Goal: Task Accomplishment & Management: Use online tool/utility

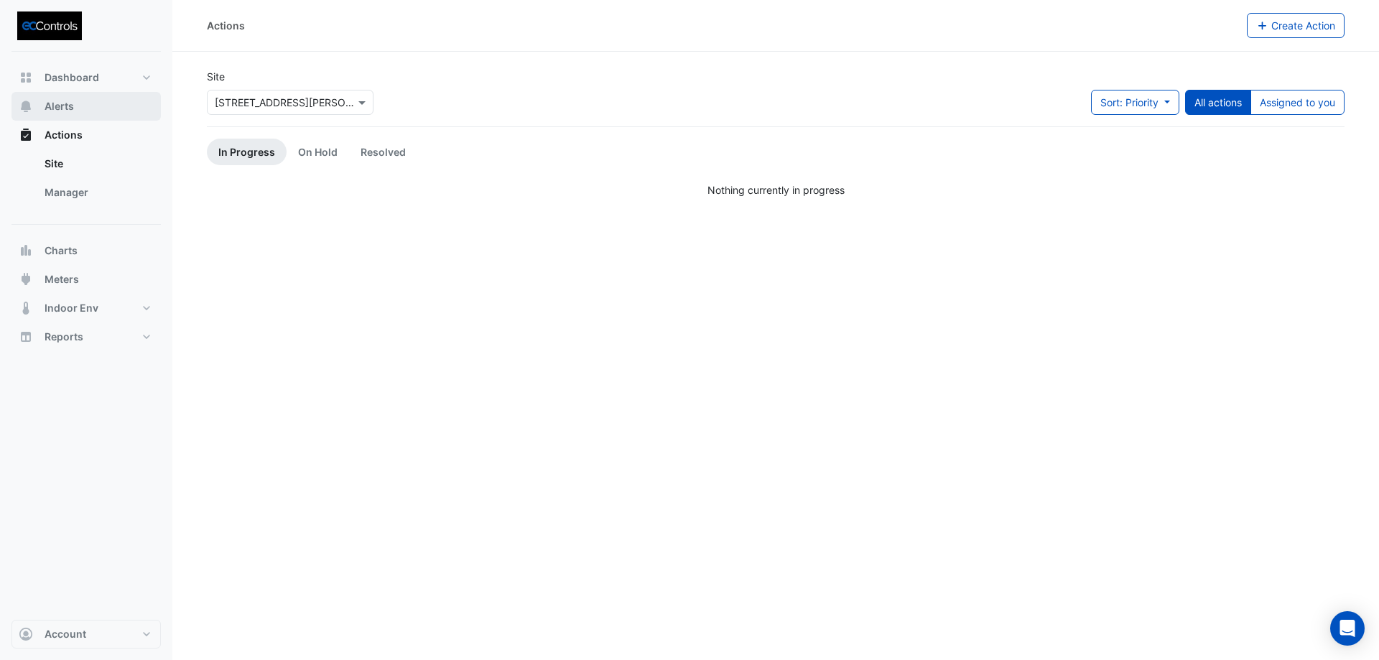
click at [74, 107] on button "Alerts" at bounding box center [85, 106] width 149 height 29
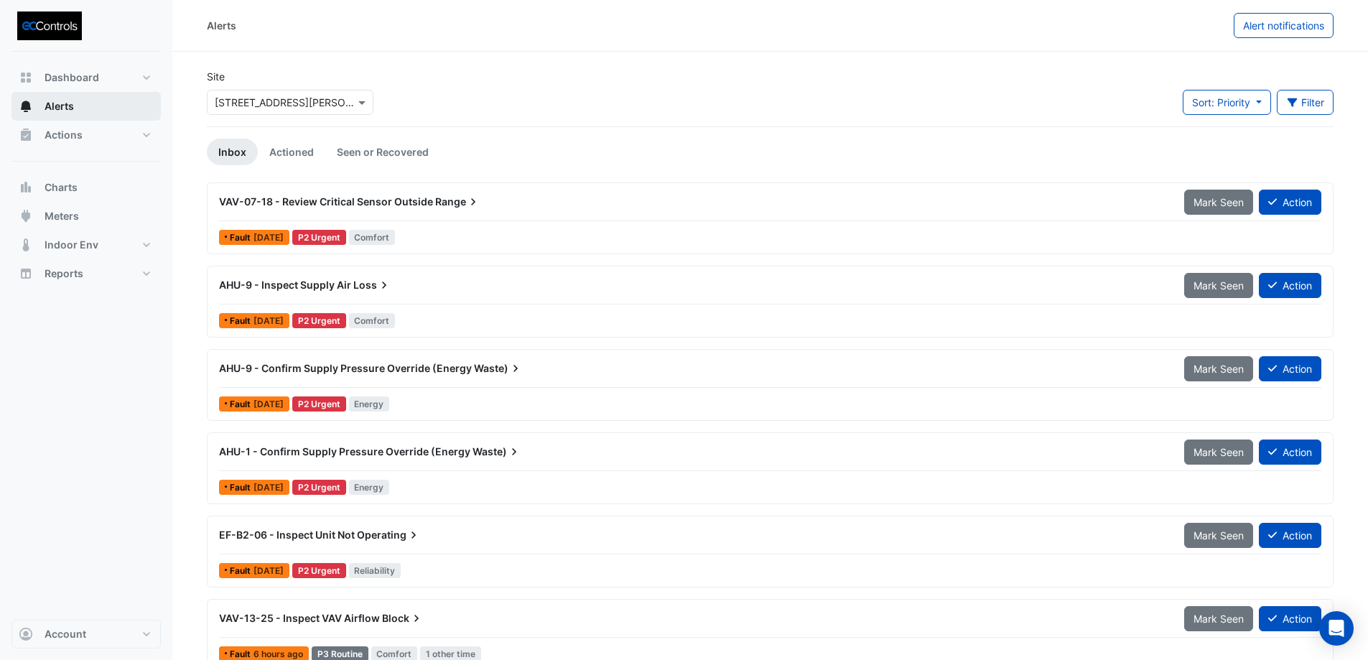
click at [64, 105] on span "Alerts" at bounding box center [59, 106] width 29 height 14
click at [52, 71] on span "Dashboard" at bounding box center [72, 77] width 55 height 14
select select "**"
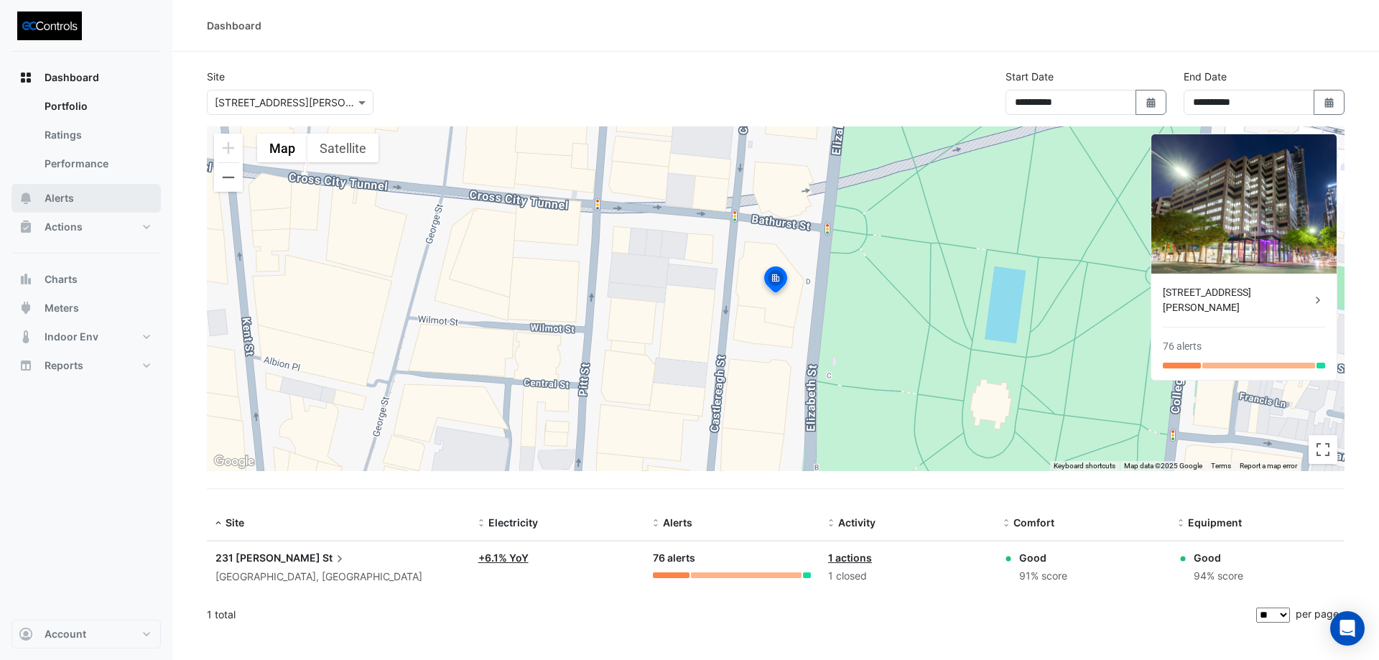
click at [54, 192] on span "Alerts" at bounding box center [59, 198] width 29 height 14
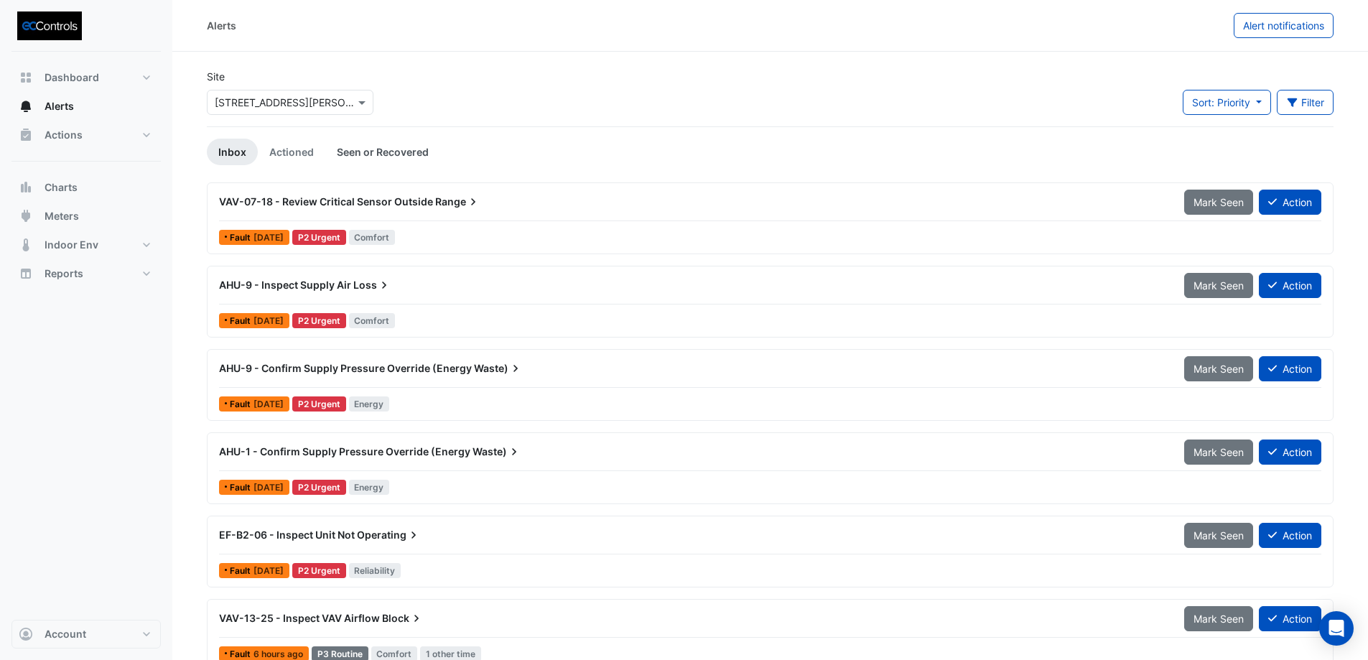
click at [368, 157] on link "Seen or Recovered" at bounding box center [382, 152] width 115 height 27
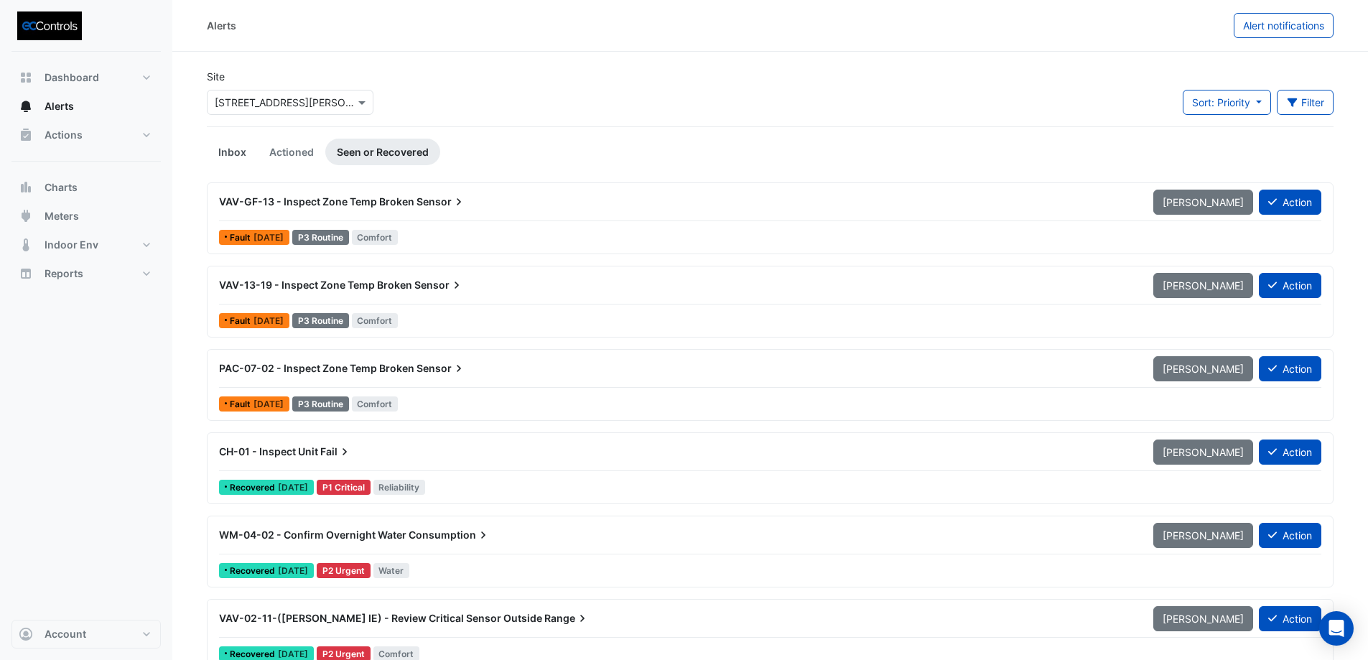
click at [233, 151] on link "Inbox" at bounding box center [232, 152] width 51 height 27
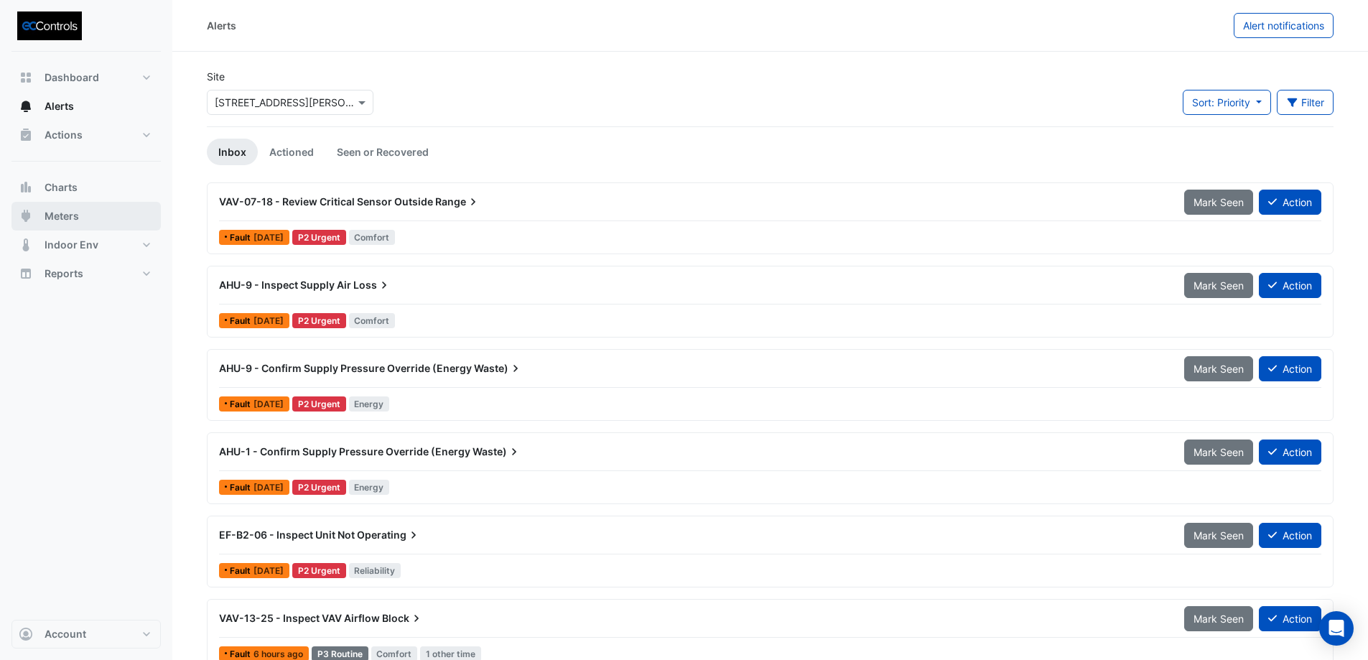
click at [83, 209] on button "Meters" at bounding box center [85, 216] width 149 height 29
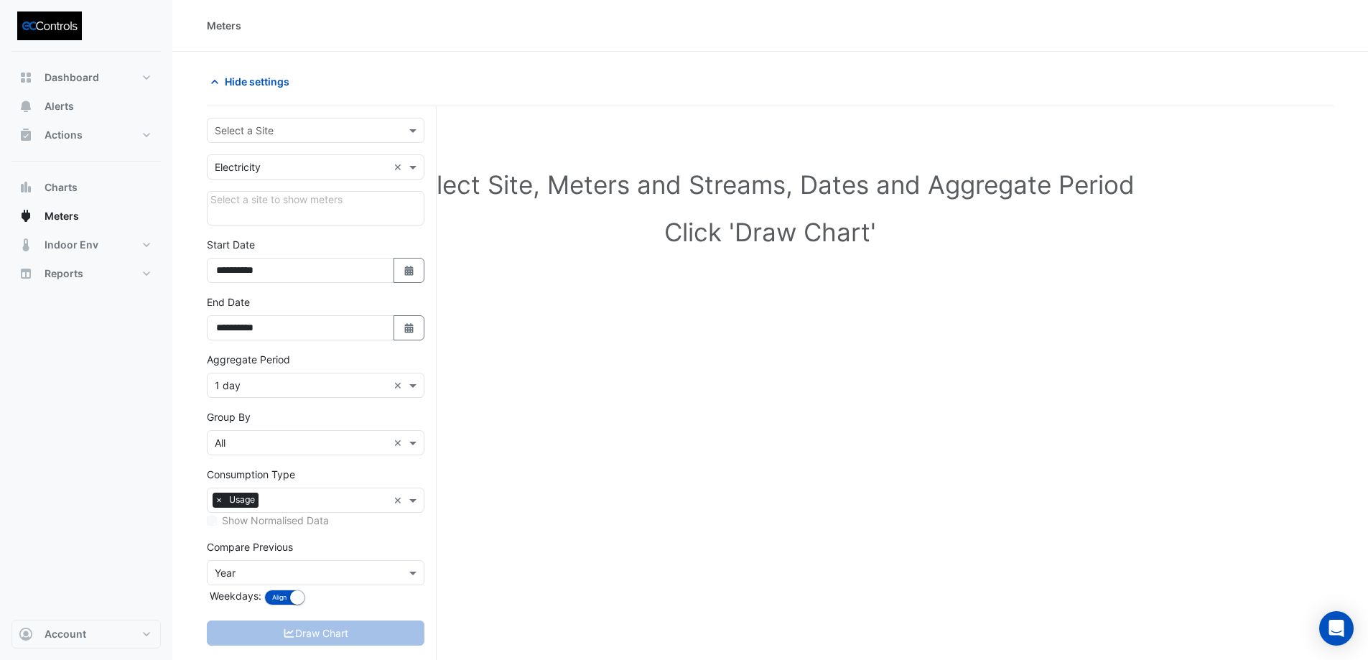
click at [325, 131] on input "text" at bounding box center [301, 131] width 173 height 15
click at [316, 162] on div "[STREET_ADDRESS][PERSON_NAME]" at bounding box center [316, 161] width 216 height 21
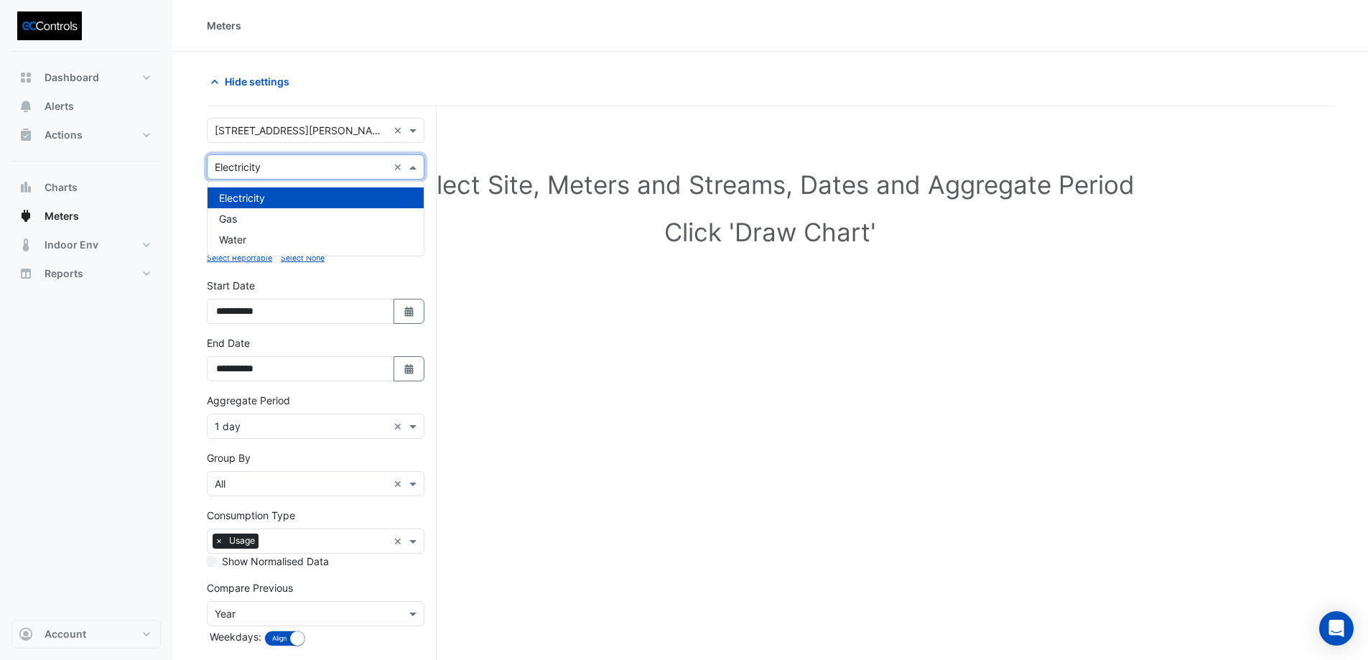
click at [416, 163] on span at bounding box center [415, 166] width 18 height 15
click at [337, 239] on div "Water" at bounding box center [316, 239] width 216 height 21
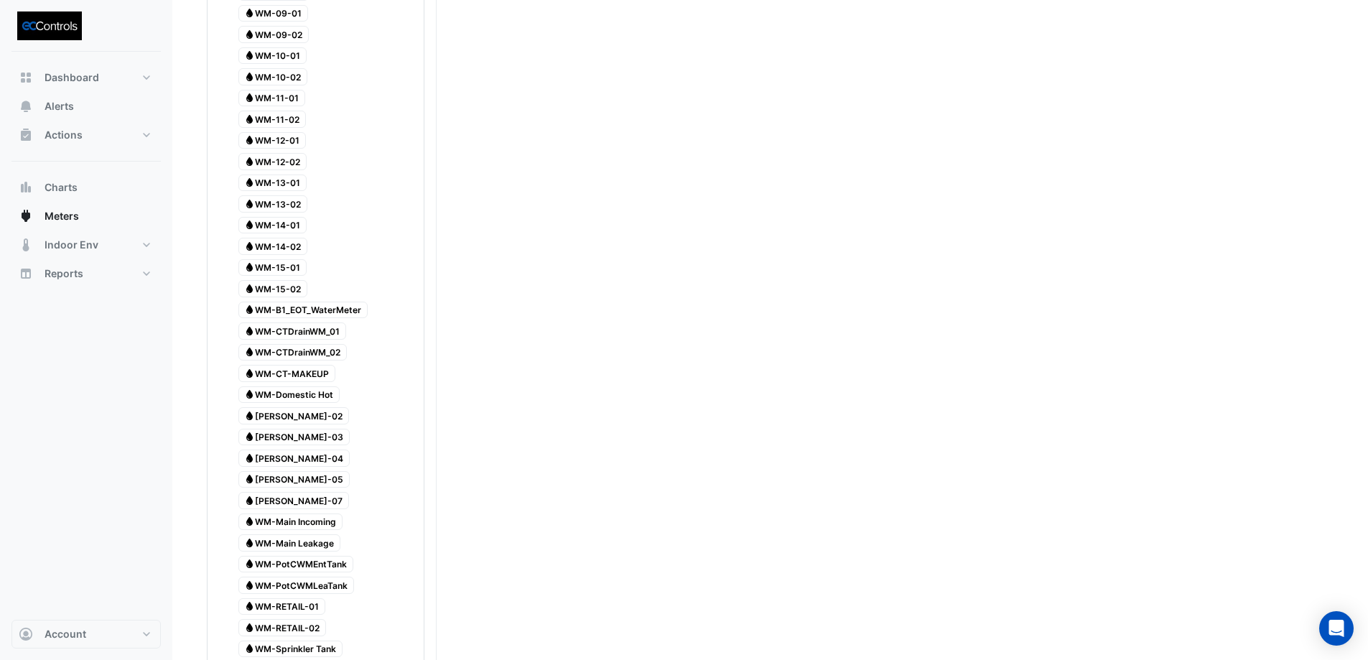
scroll to position [609, 0]
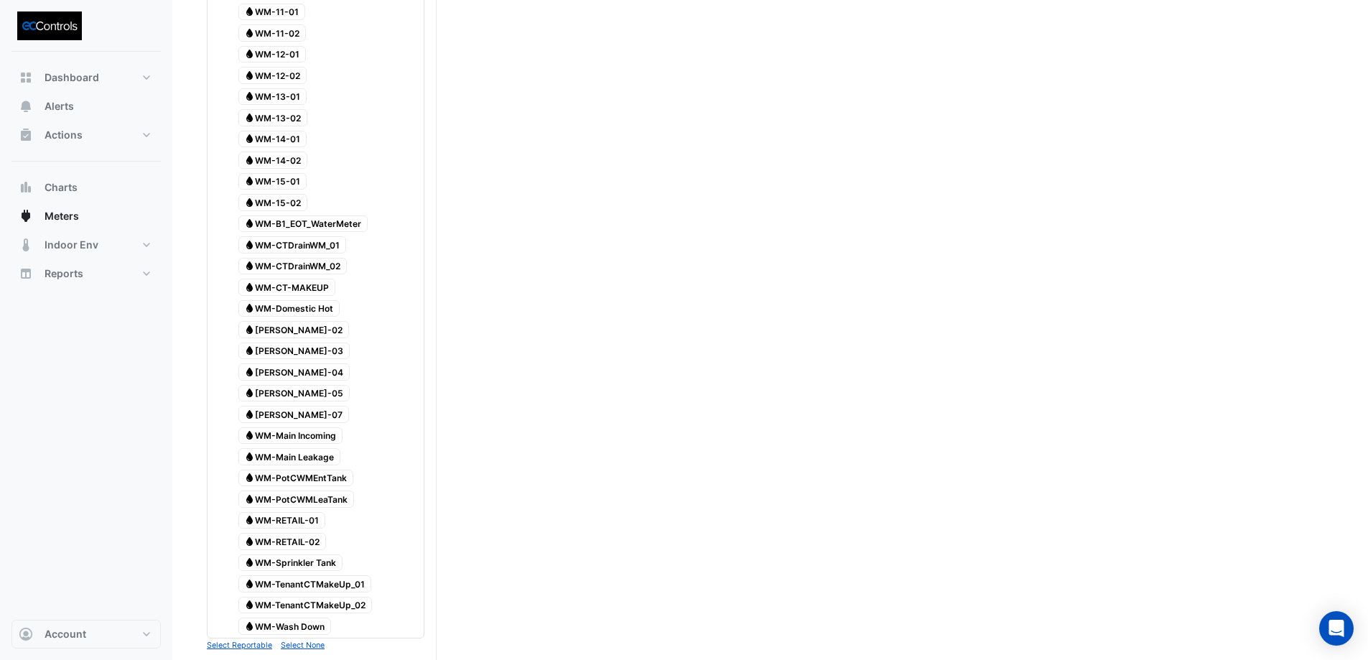
click at [302, 437] on span "Water WM-Main Incoming" at bounding box center [290, 435] width 105 height 17
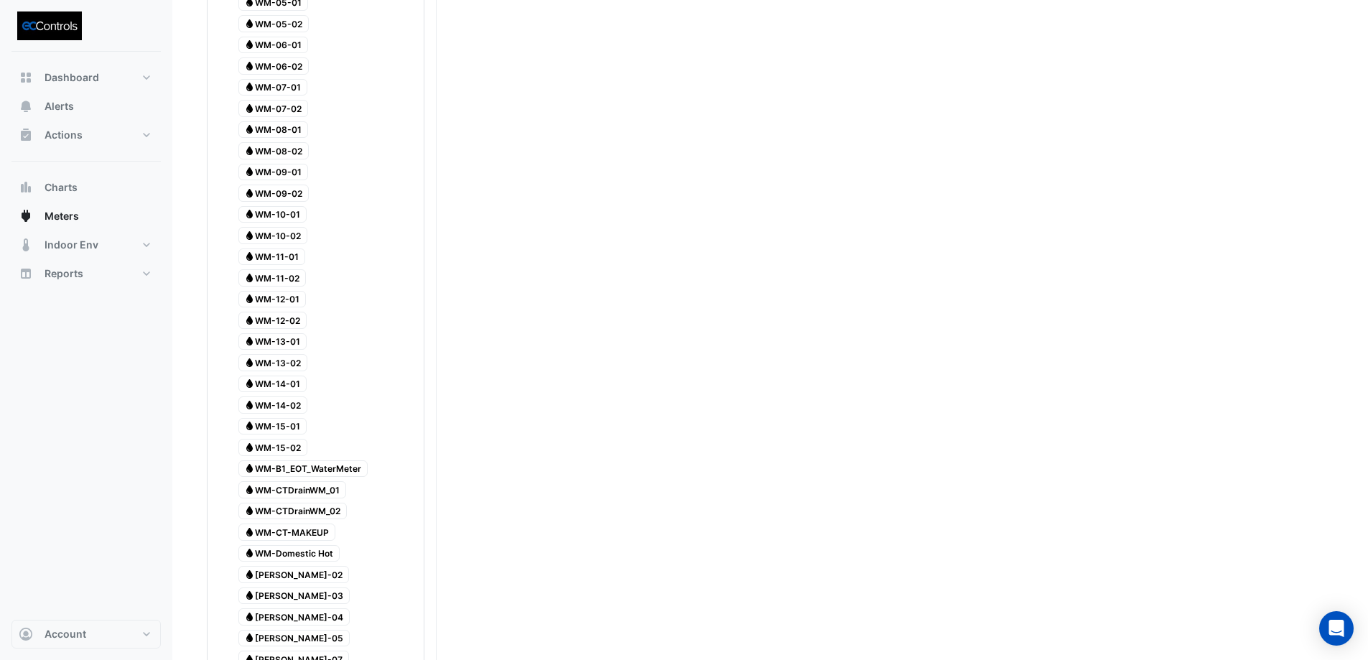
scroll to position [1062, 0]
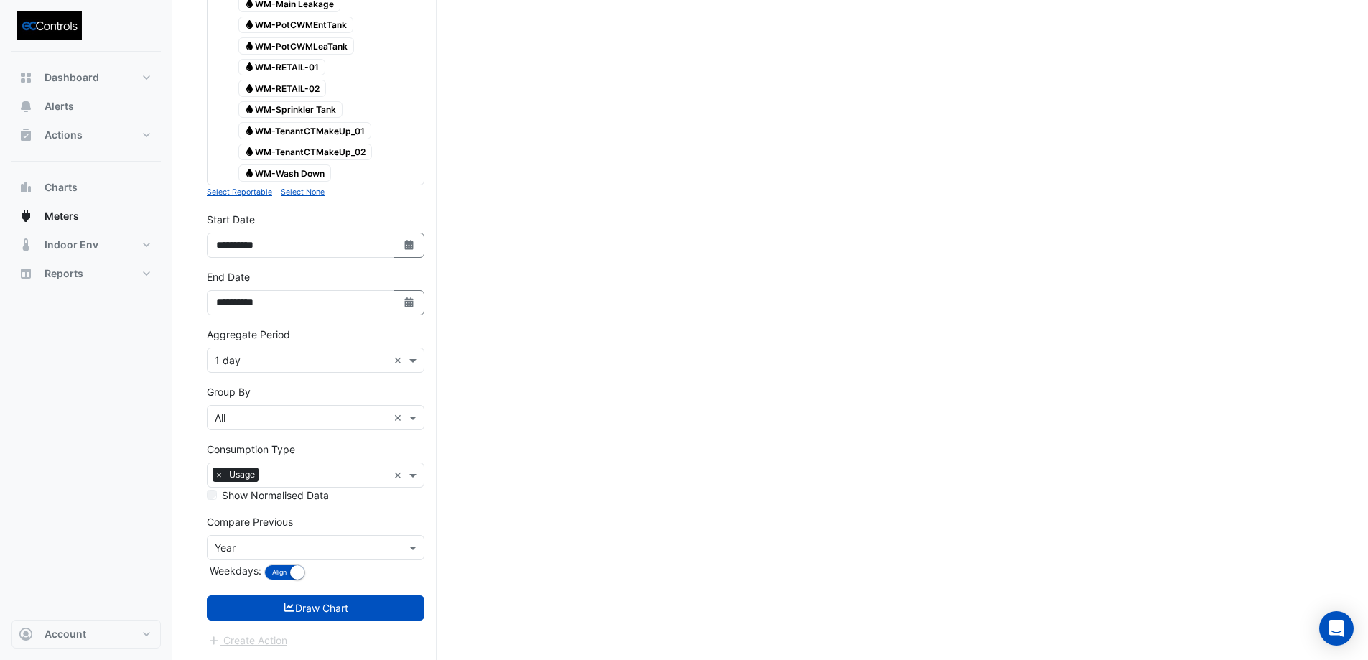
click at [325, 557] on div "Compare Previous × Year" at bounding box center [316, 547] width 218 height 25
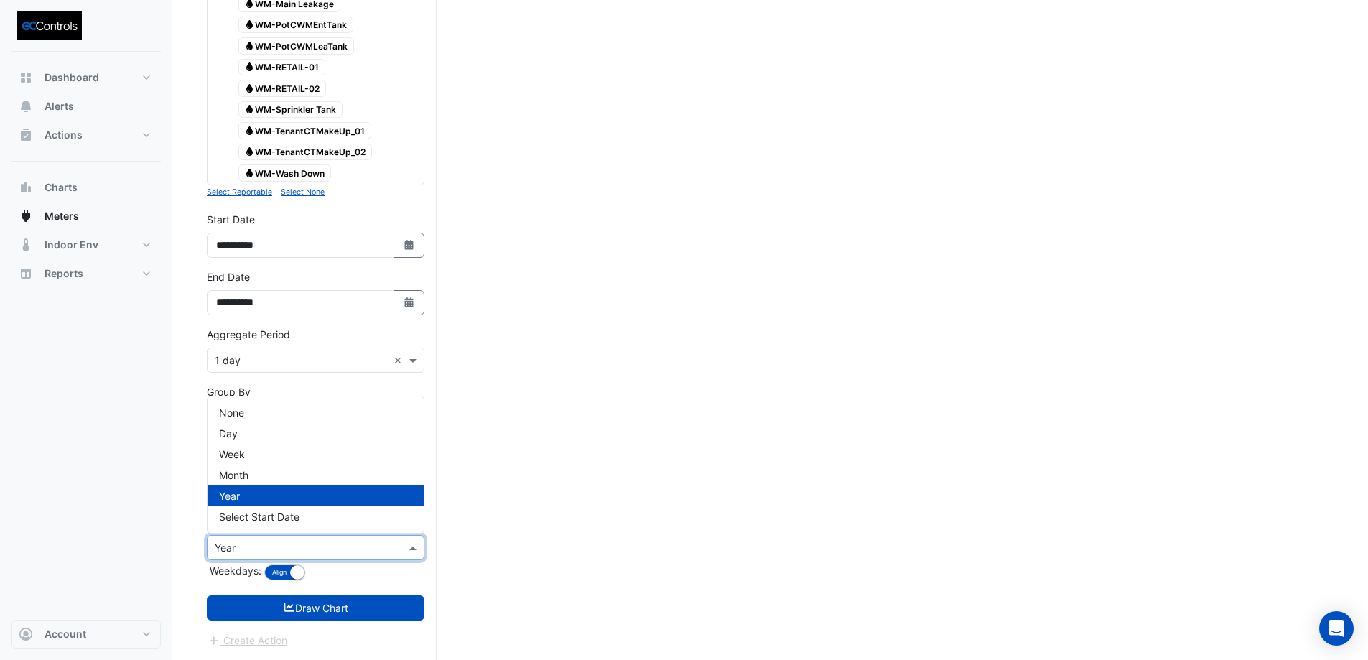
click at [343, 577] on div "Compare Previous Compare Previous × Year Weekdays: Align Don't align" at bounding box center [316, 549] width 218 height 70
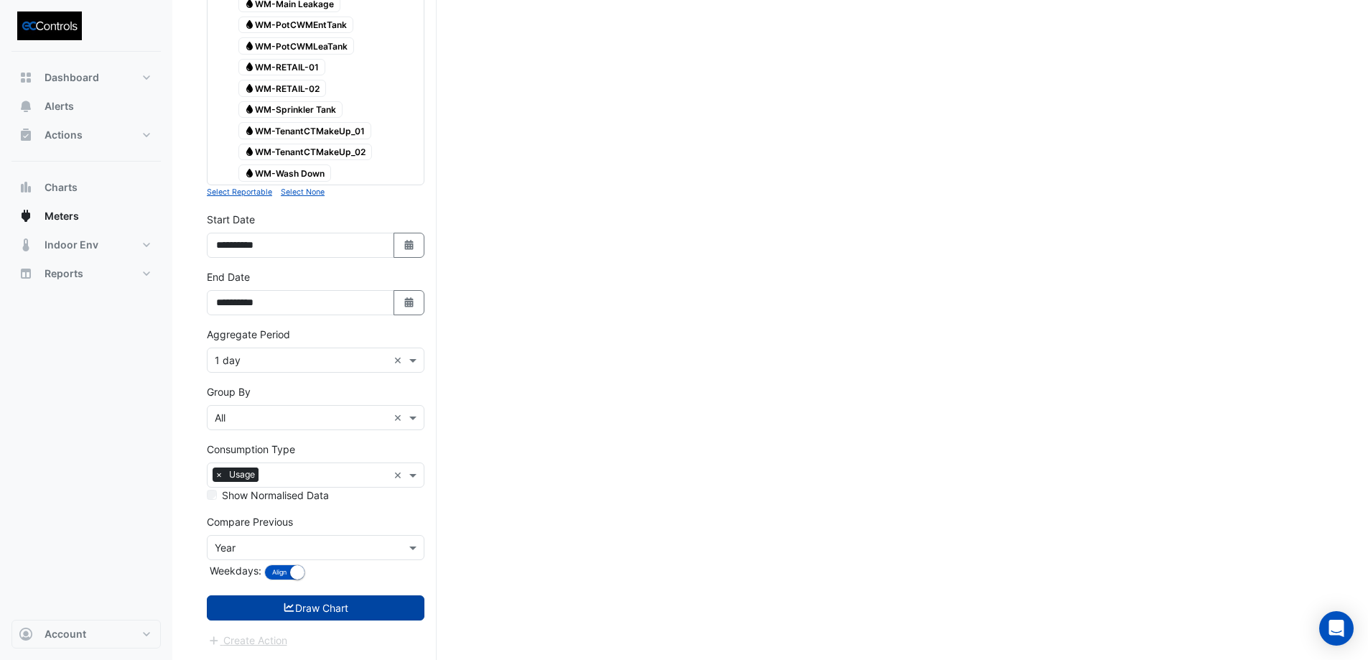
click at [332, 608] on button "Draw Chart" at bounding box center [316, 607] width 218 height 25
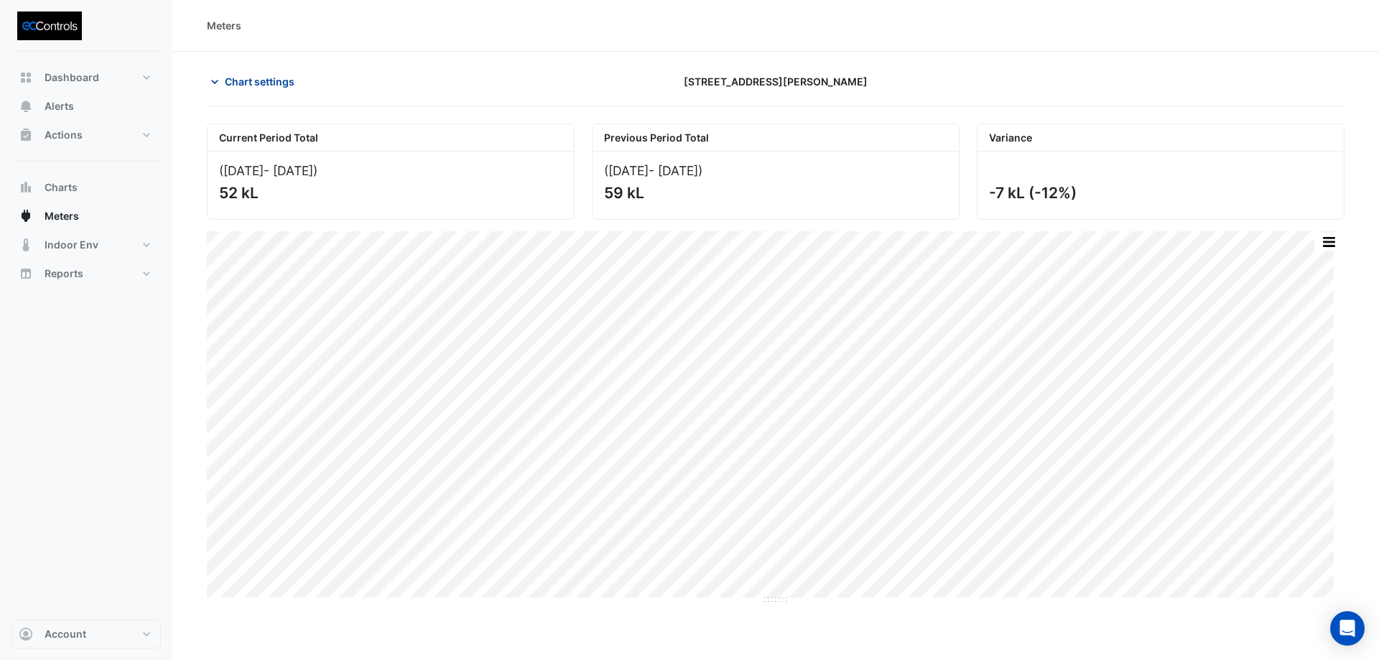
click at [268, 82] on span "Chart settings" at bounding box center [260, 81] width 70 height 15
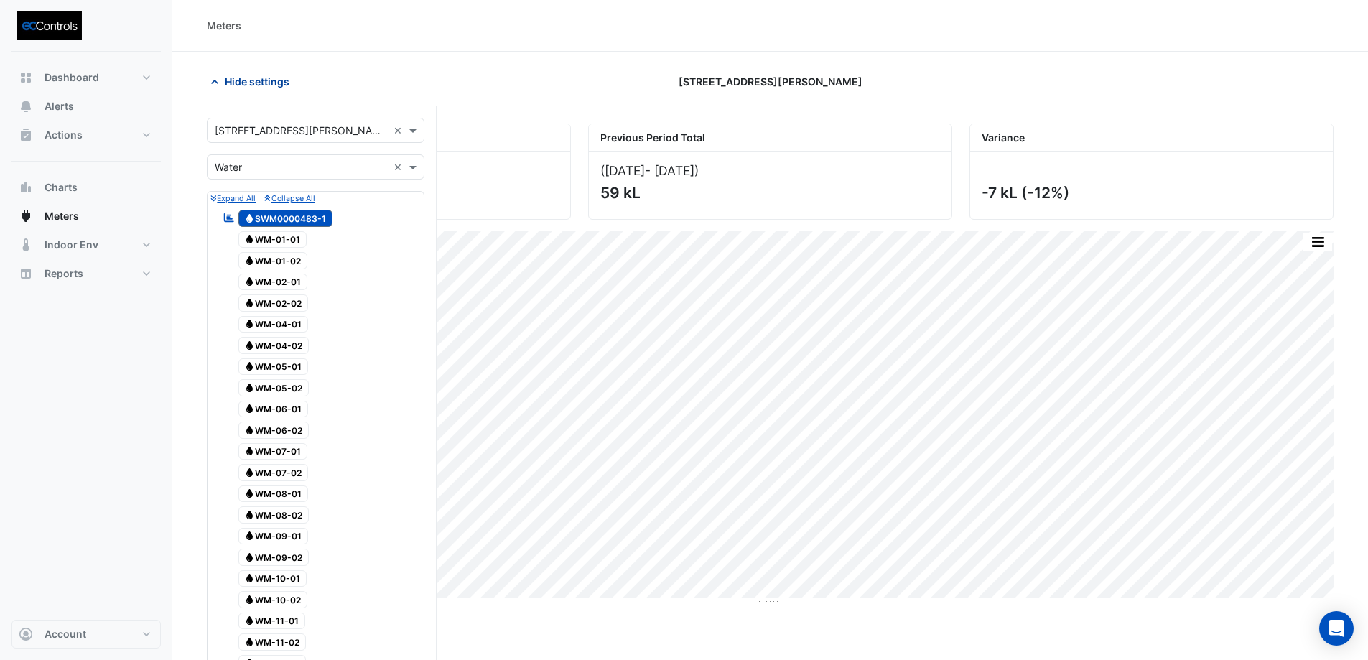
click at [268, 82] on span "Hide settings" at bounding box center [257, 81] width 65 height 15
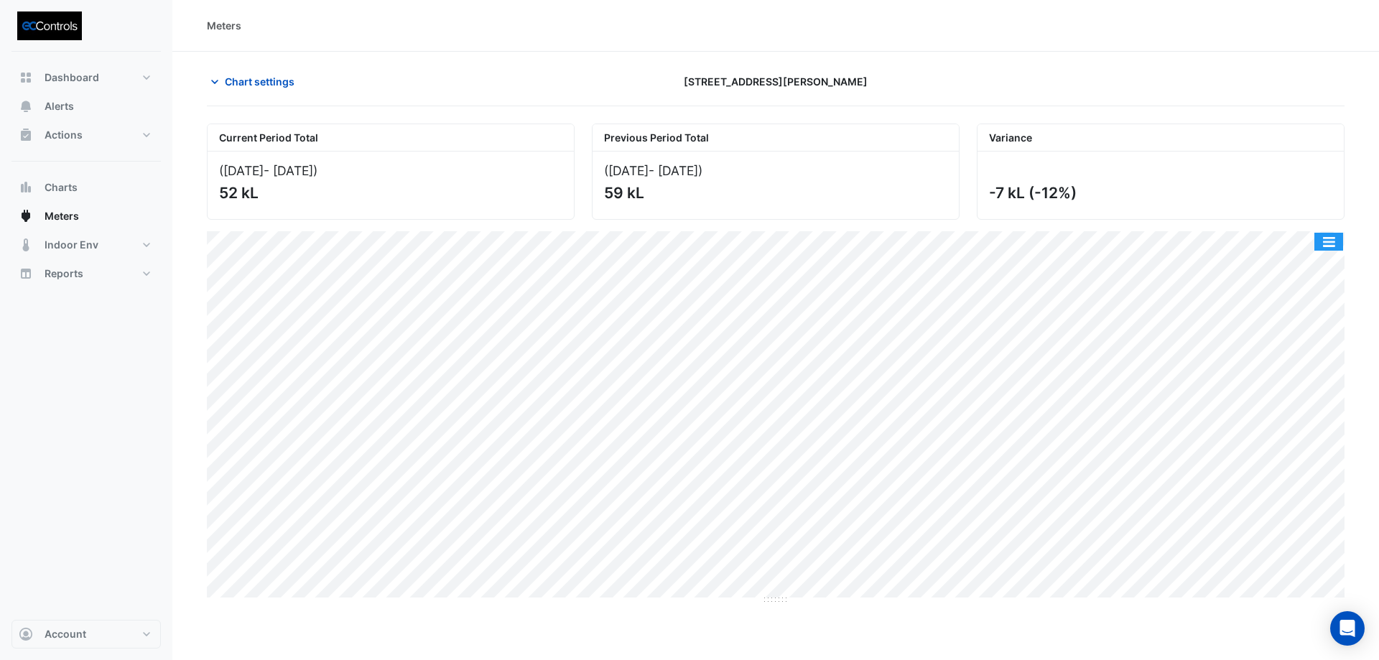
click at [1334, 241] on button "button" at bounding box center [1328, 242] width 29 height 18
click at [1332, 244] on button "button" at bounding box center [1328, 242] width 29 height 18
click at [738, 183] on div "([DATE] - [DATE] ) 59 kL" at bounding box center [776, 186] width 366 height 68
click at [259, 85] on span "Chart settings" at bounding box center [260, 81] width 70 height 15
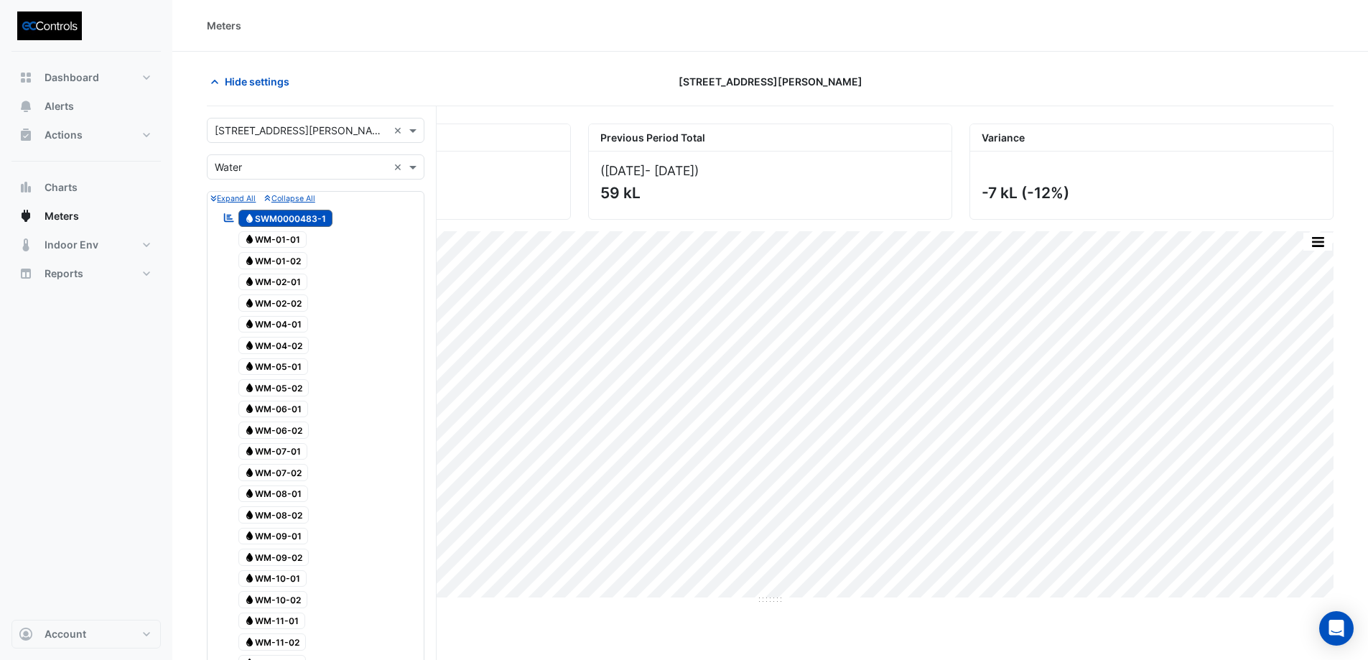
scroll to position [1062, 0]
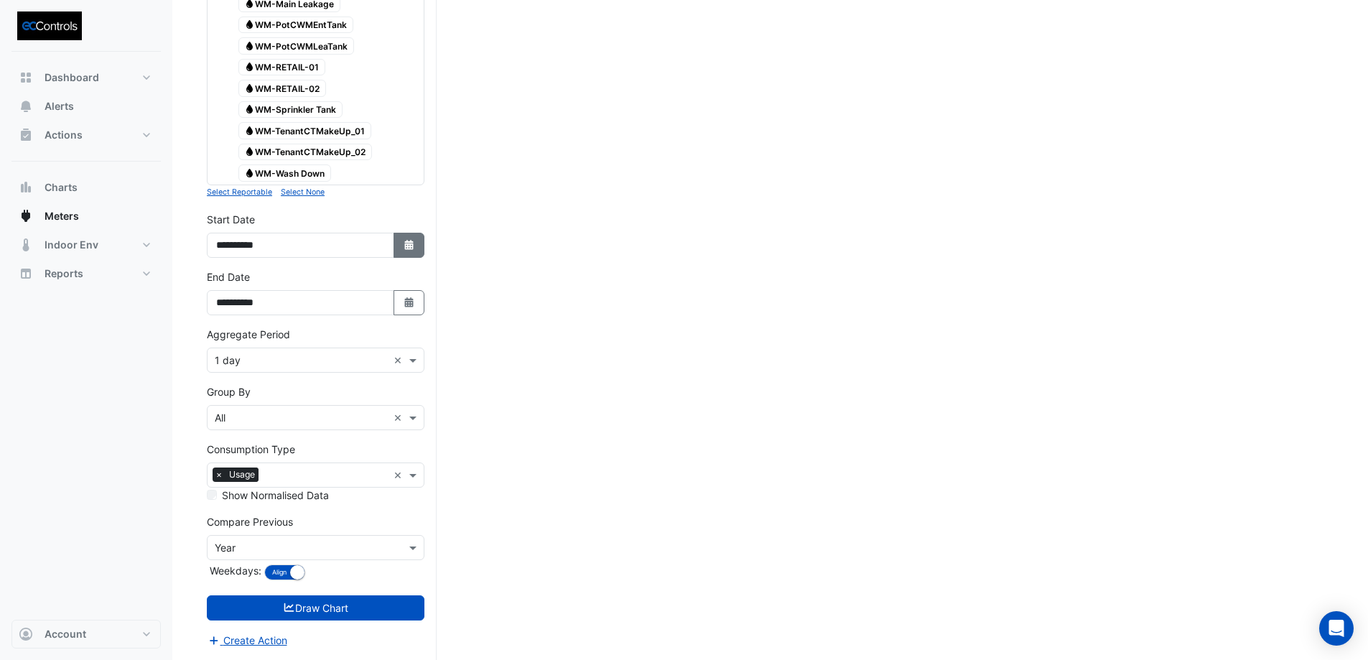
click at [411, 243] on icon "Select Date" at bounding box center [409, 245] width 13 height 10
select select "*"
select select "****"
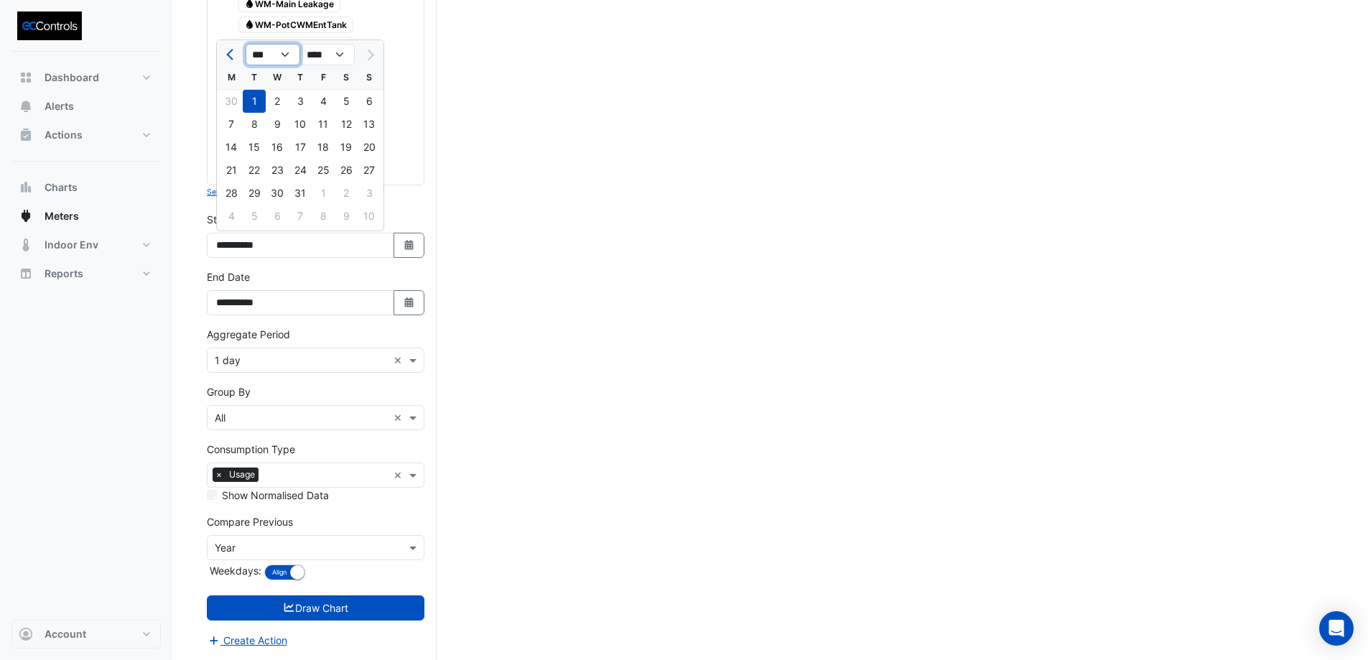
click at [261, 54] on select "*** *** *** *** *** *** ***" at bounding box center [273, 55] width 55 height 22
select select "*"
click at [246, 44] on select "*** *** *** *** *** *** ***" at bounding box center [273, 55] width 55 height 22
click at [332, 608] on button "Draw Chart" at bounding box center [316, 607] width 218 height 25
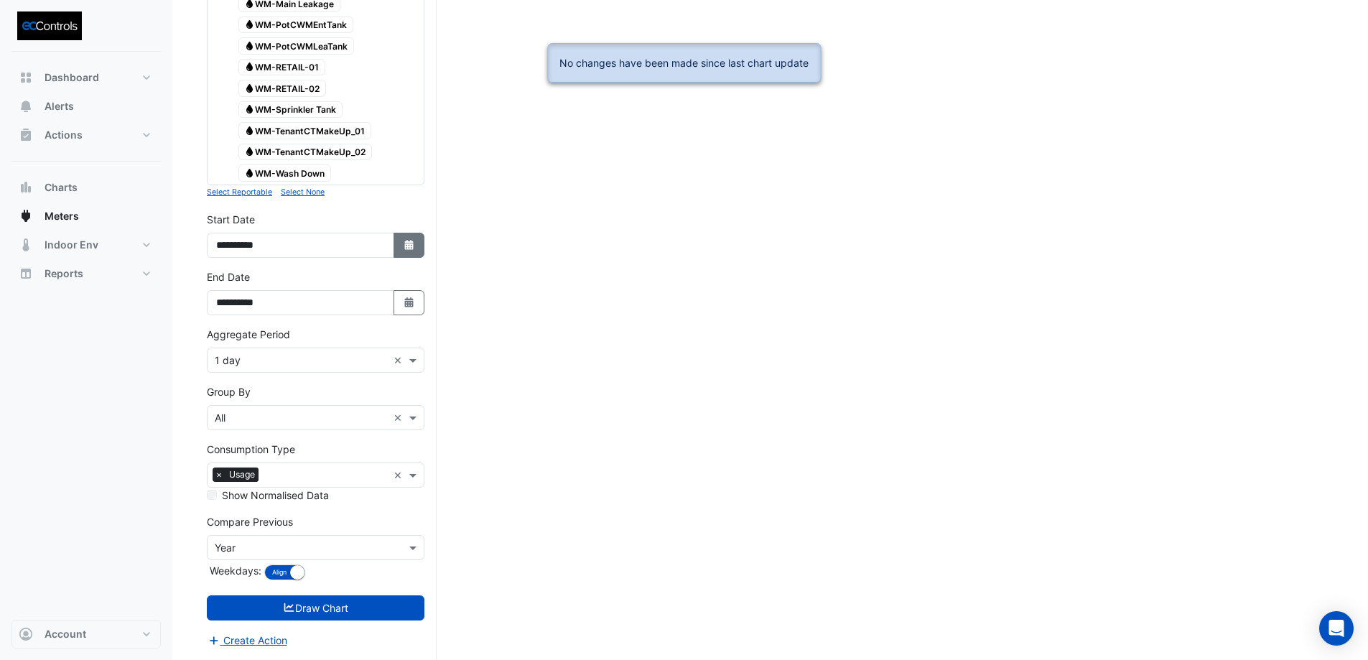
click at [414, 249] on icon "Select Date" at bounding box center [409, 245] width 13 height 10
select select "*"
select select "****"
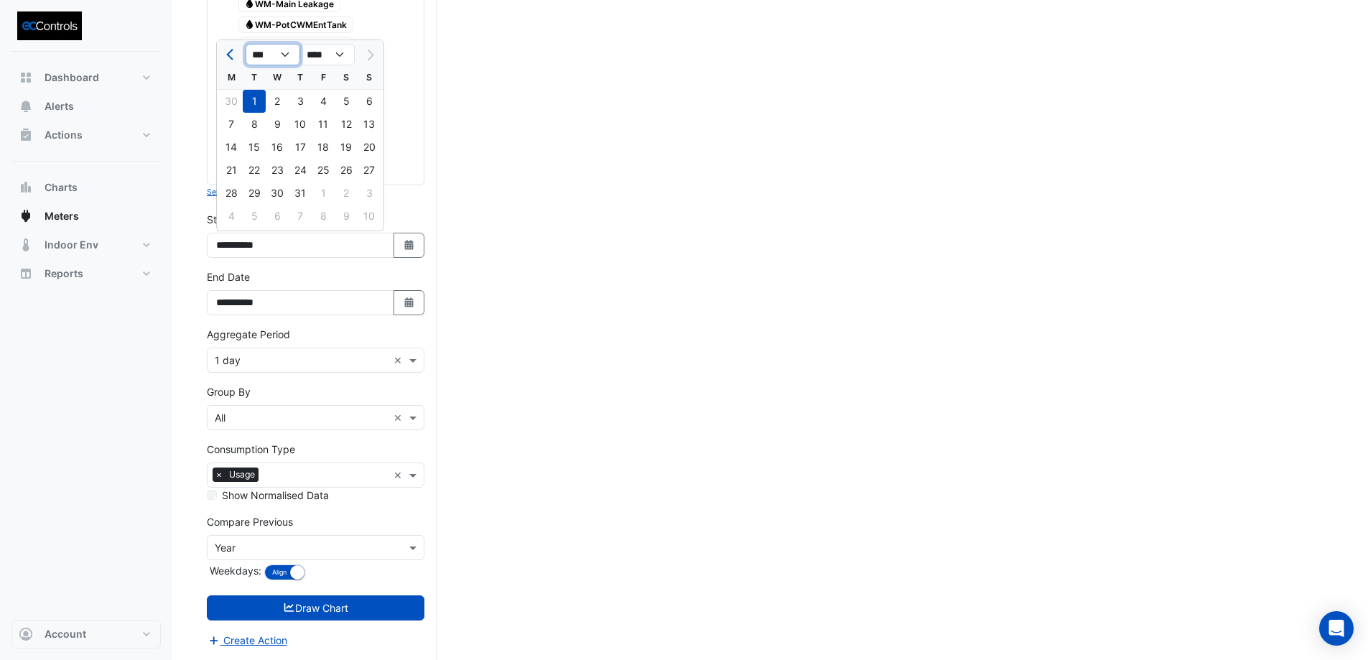
click at [272, 52] on select "*** *** *** *** *** *** ***" at bounding box center [273, 55] width 55 height 22
select select "*"
click at [246, 44] on select "*** *** *** *** *** *** ***" at bounding box center [273, 55] width 55 height 22
click at [277, 99] on div "1" at bounding box center [277, 101] width 23 height 23
type input "**********"
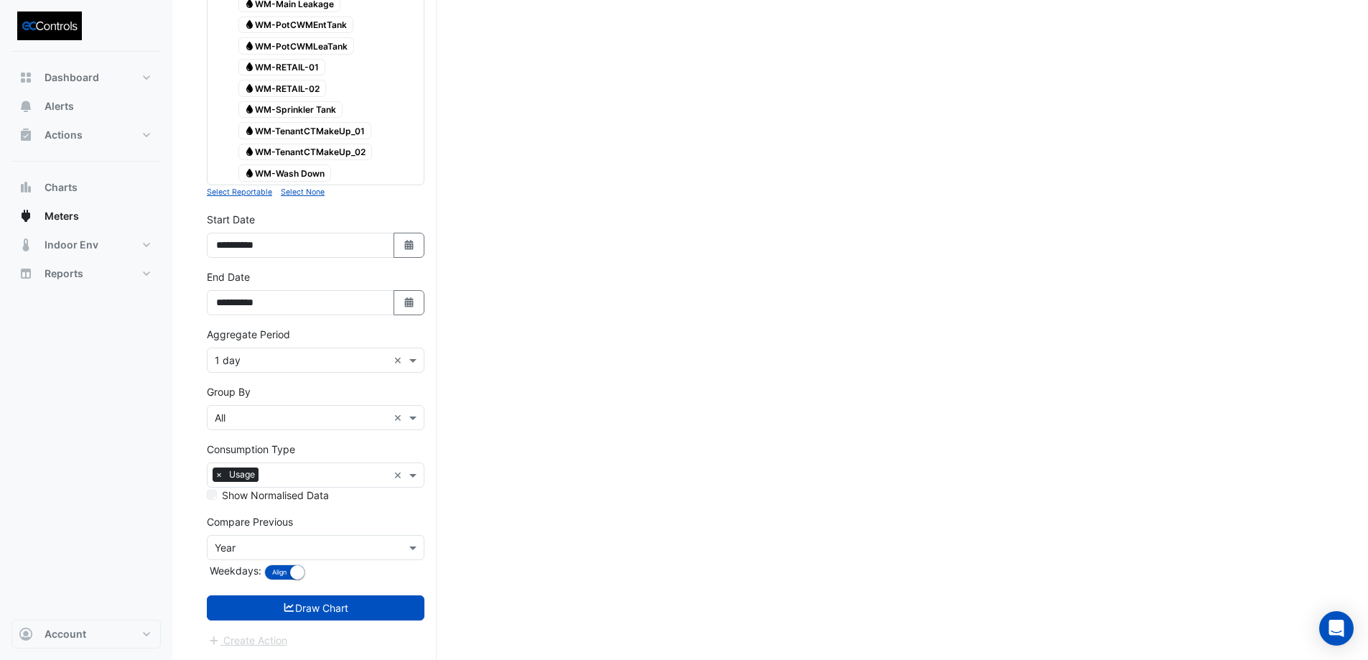
click at [343, 620] on button "Draw Chart" at bounding box center [316, 607] width 218 height 25
